Goal: Information Seeking & Learning: Learn about a topic

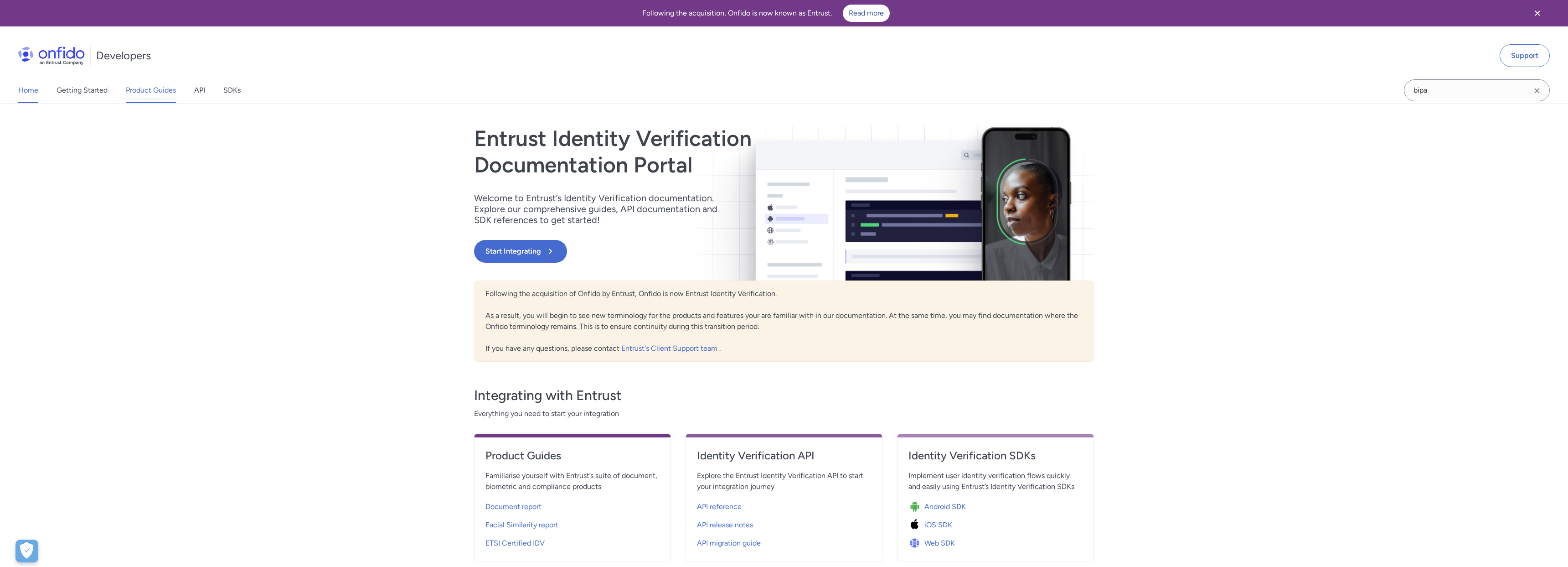
click at [166, 91] on link "Product Guides" at bounding box center [150, 90] width 50 height 25
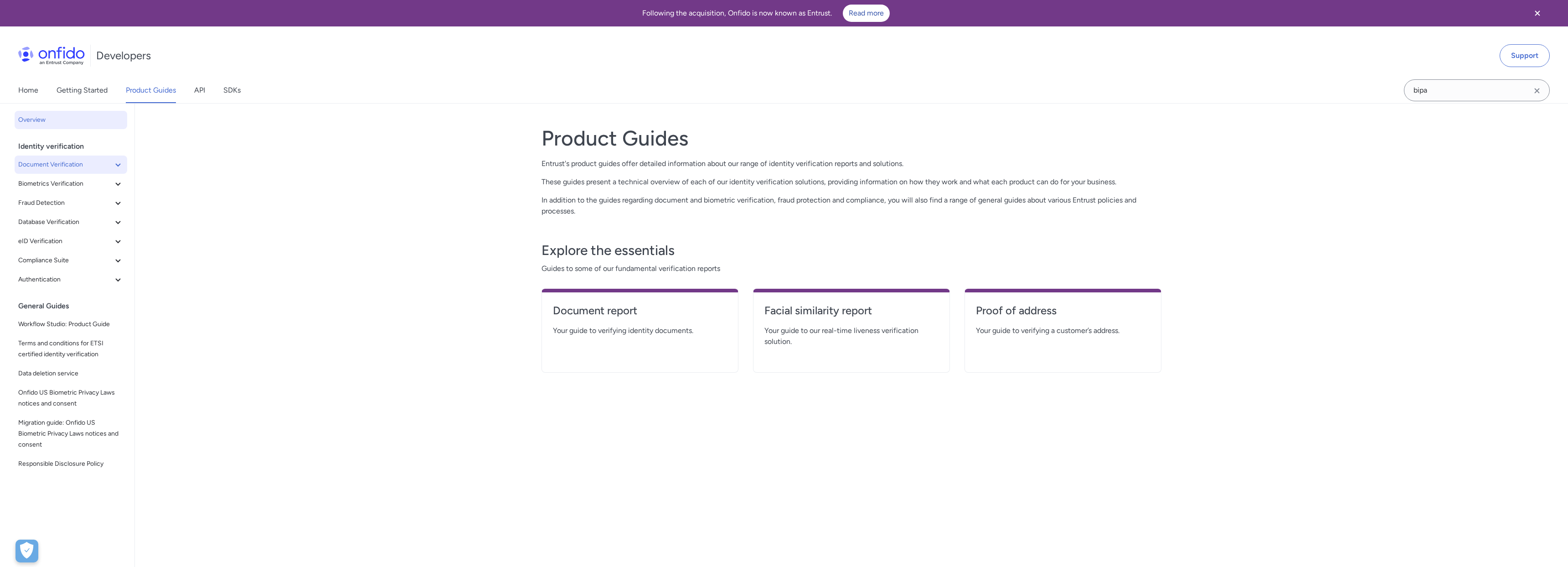
click at [117, 163] on icon at bounding box center [118, 165] width 11 height 11
click at [84, 178] on span "Document report" at bounding box center [75, 184] width 98 height 11
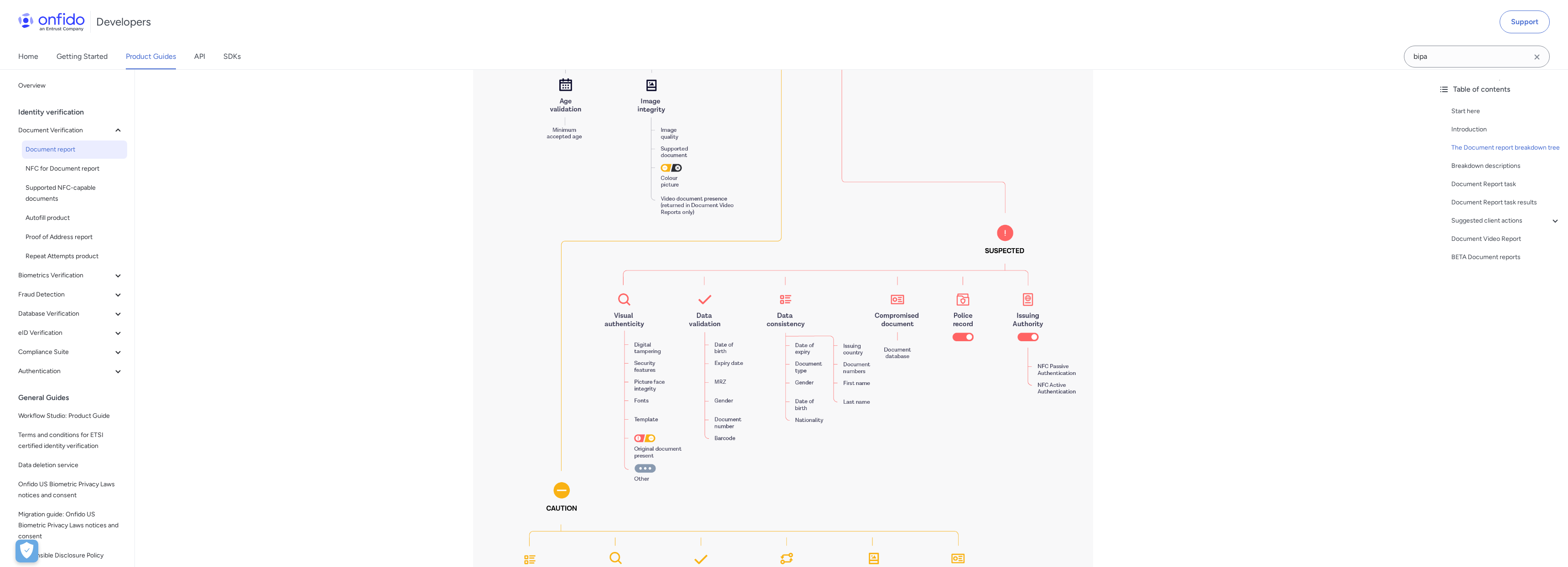
scroll to position [891, 0]
